Goal: Find specific page/section: Find specific page/section

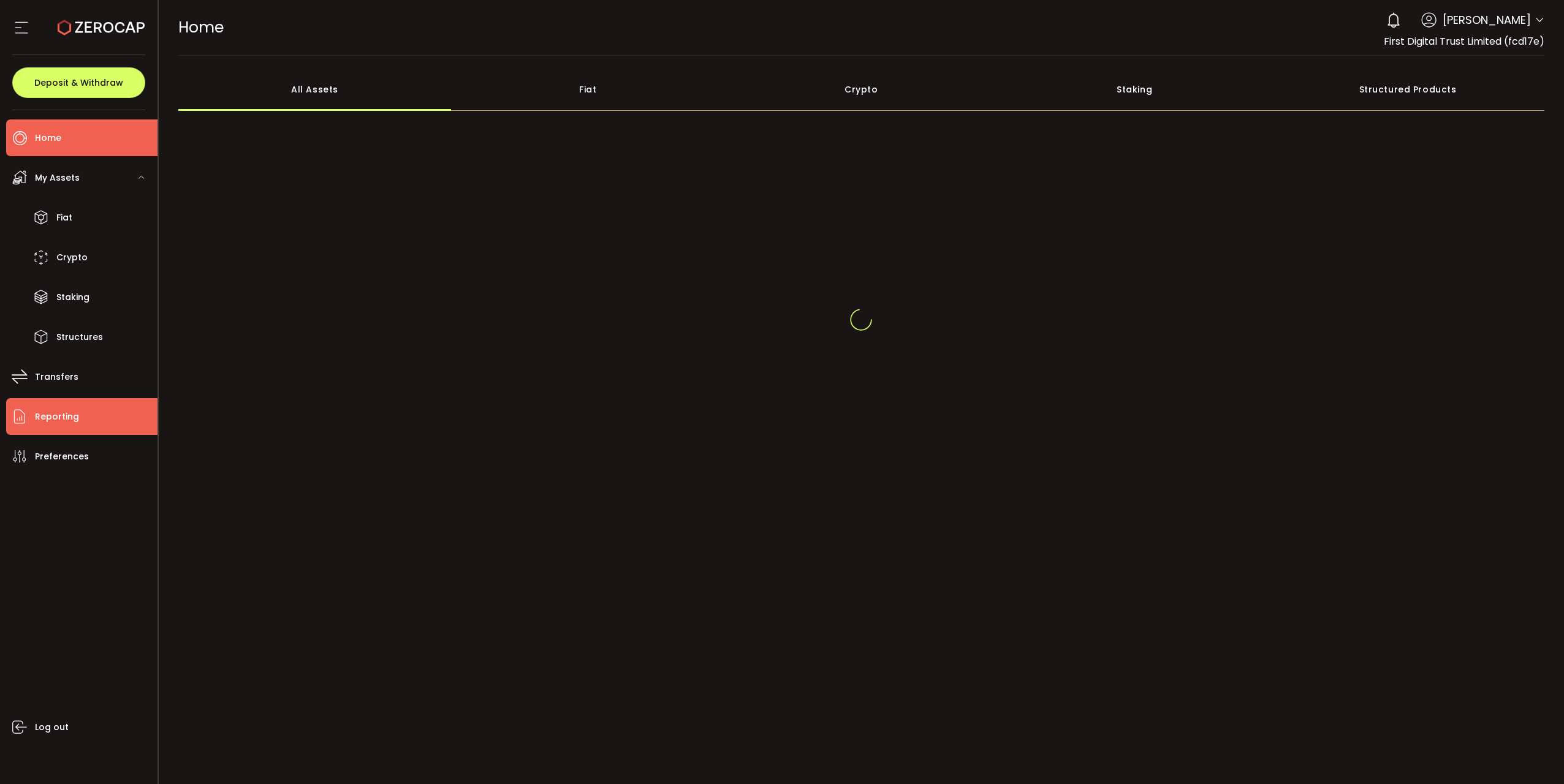
click at [70, 405] on li "Reporting" at bounding box center [81, 416] width 151 height 37
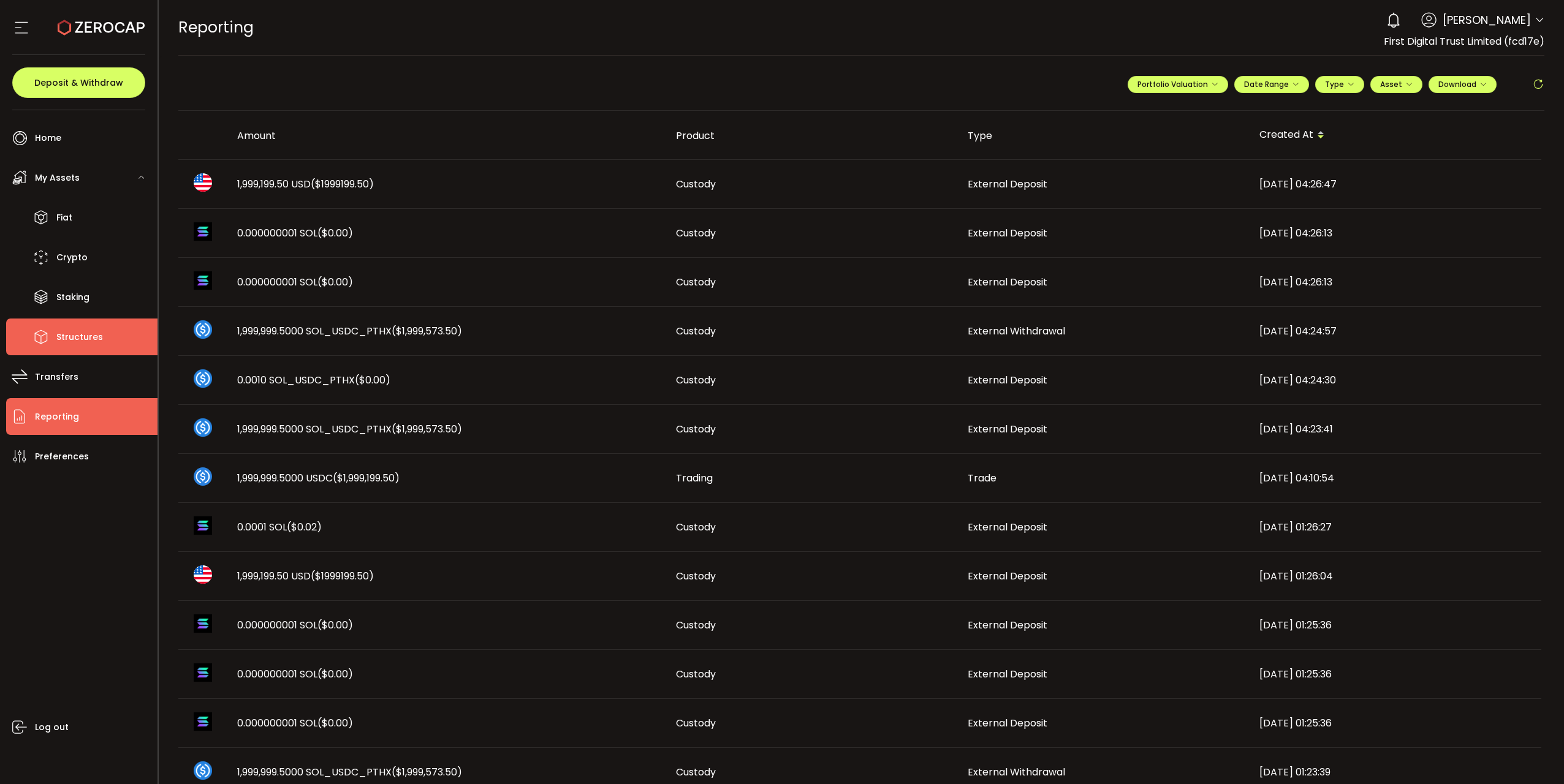
click at [81, 337] on span "Structures" at bounding box center [79, 337] width 46 height 18
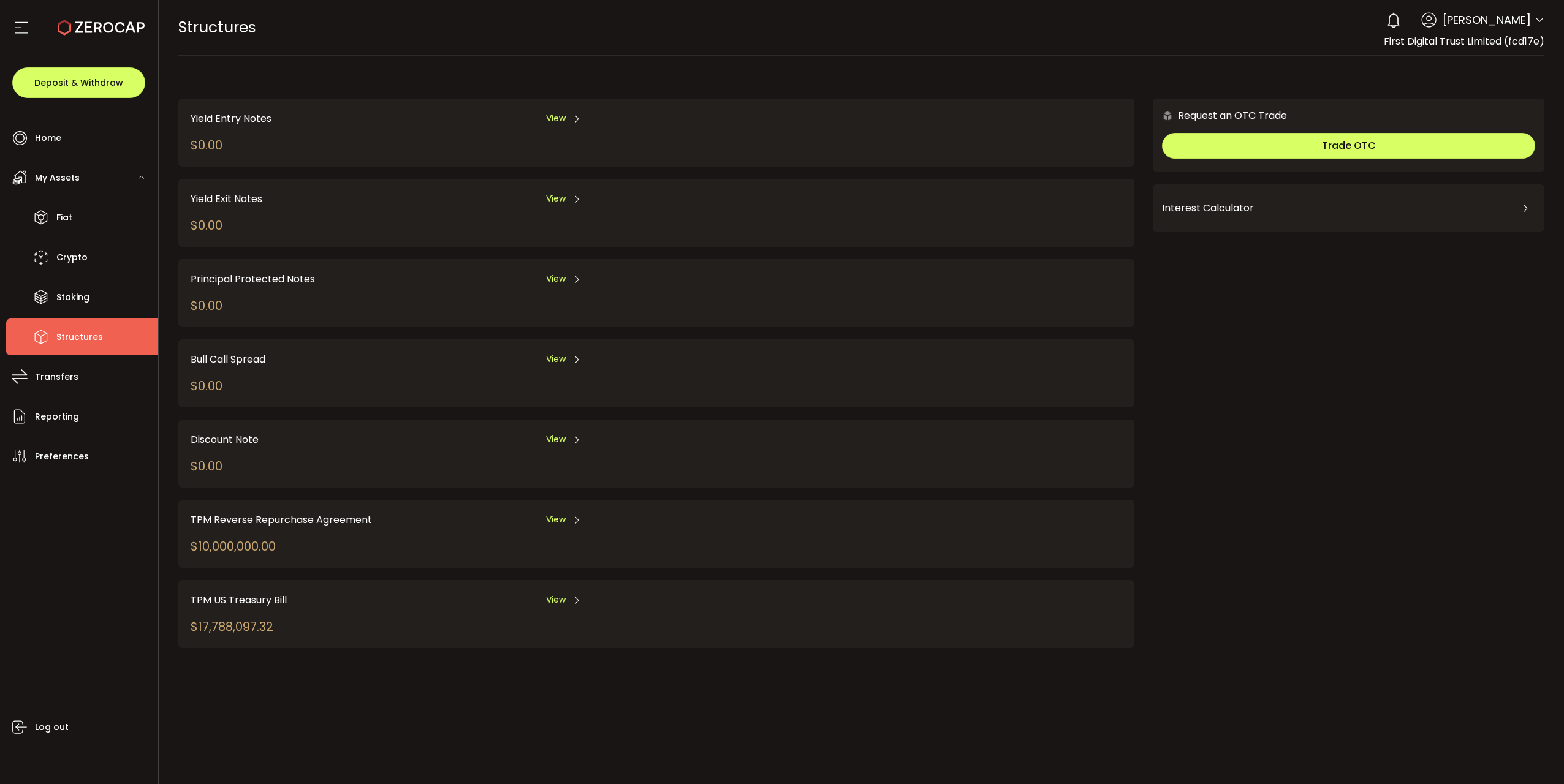
click at [550, 525] on span "View" at bounding box center [555, 520] width 19 height 13
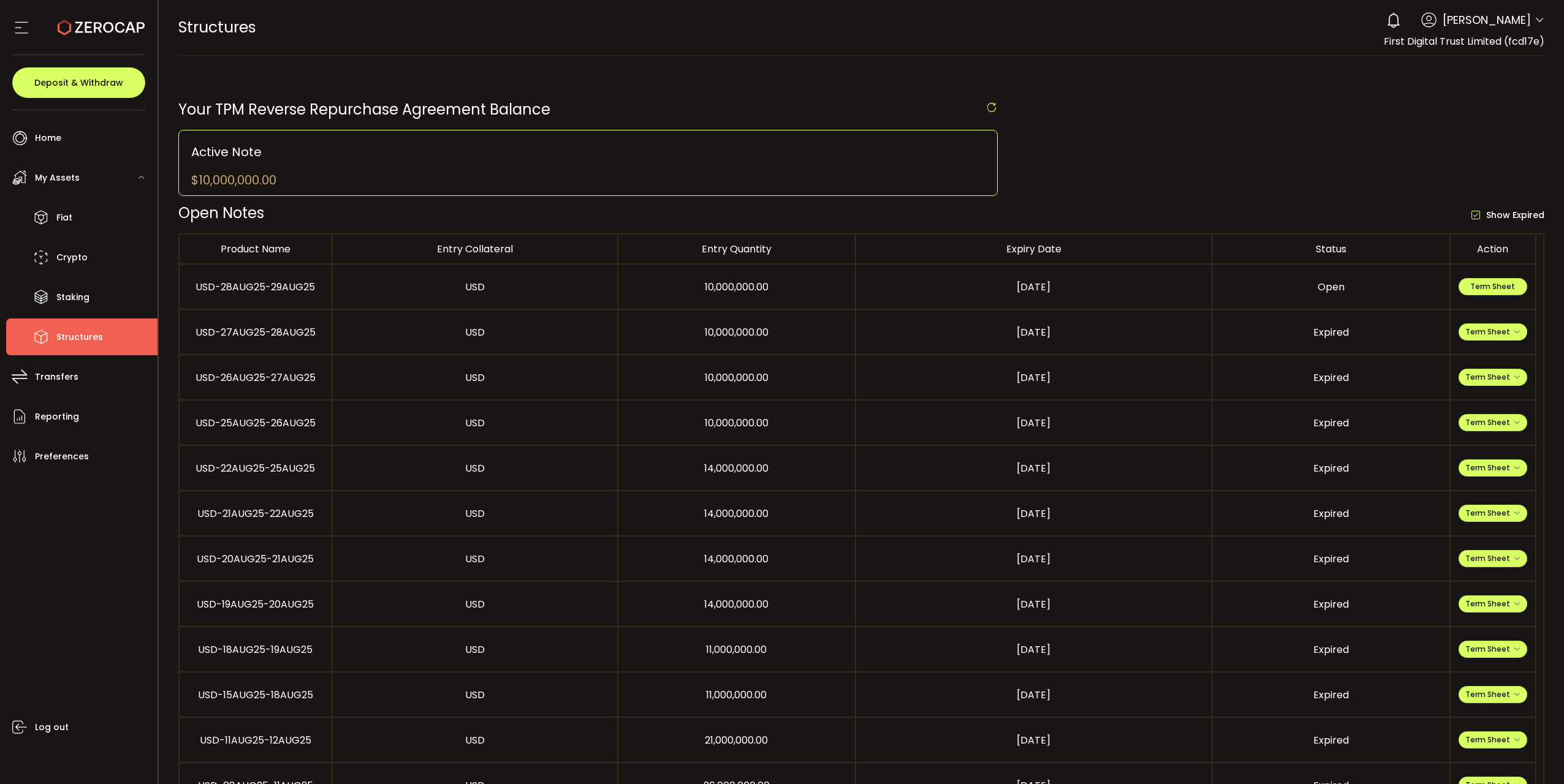
click at [992, 106] on icon at bounding box center [991, 107] width 13 height 13
click at [989, 103] on icon at bounding box center [991, 107] width 13 height 13
